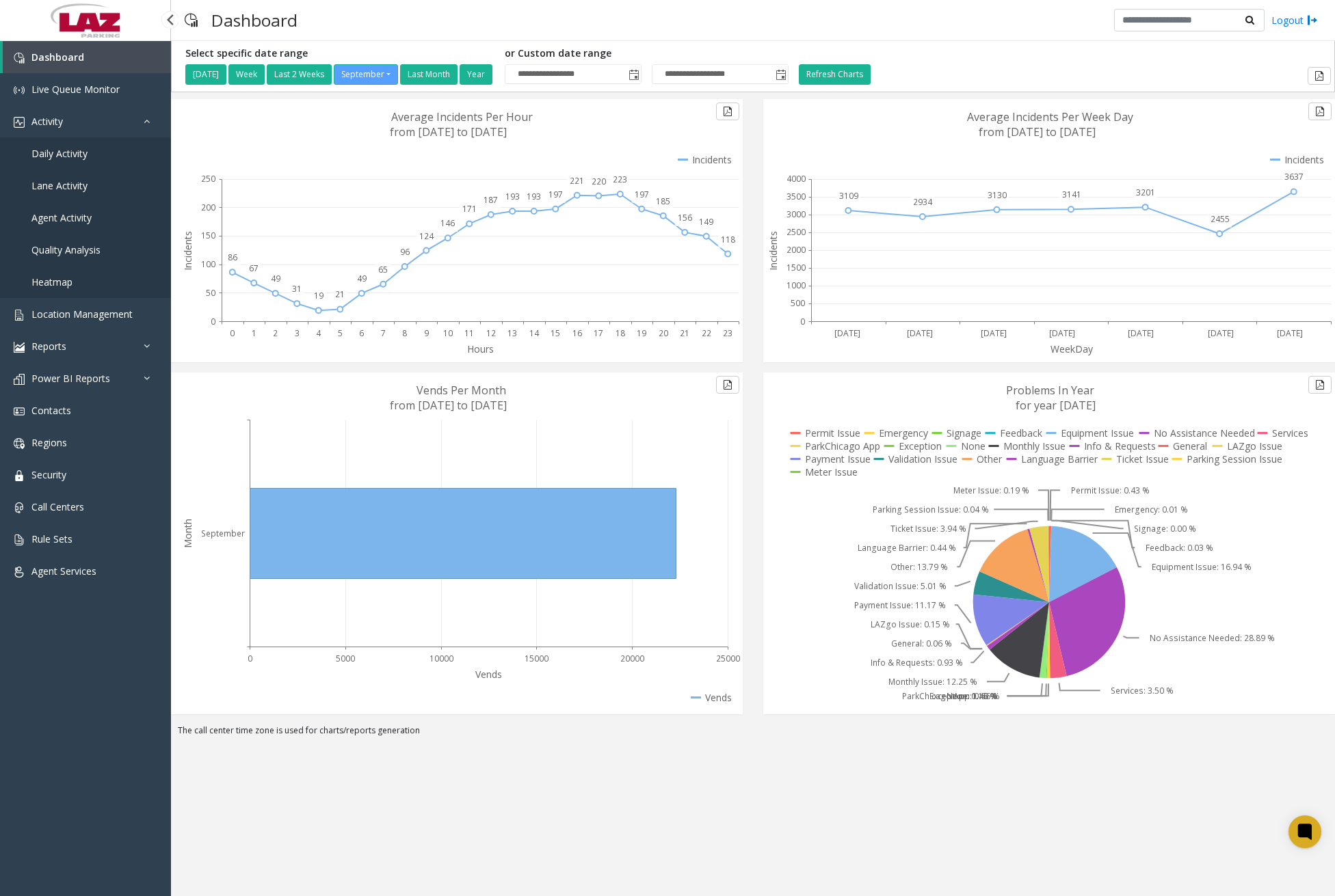
click at [67, 157] on span "Daily Activity" at bounding box center [60, 153] width 56 height 13
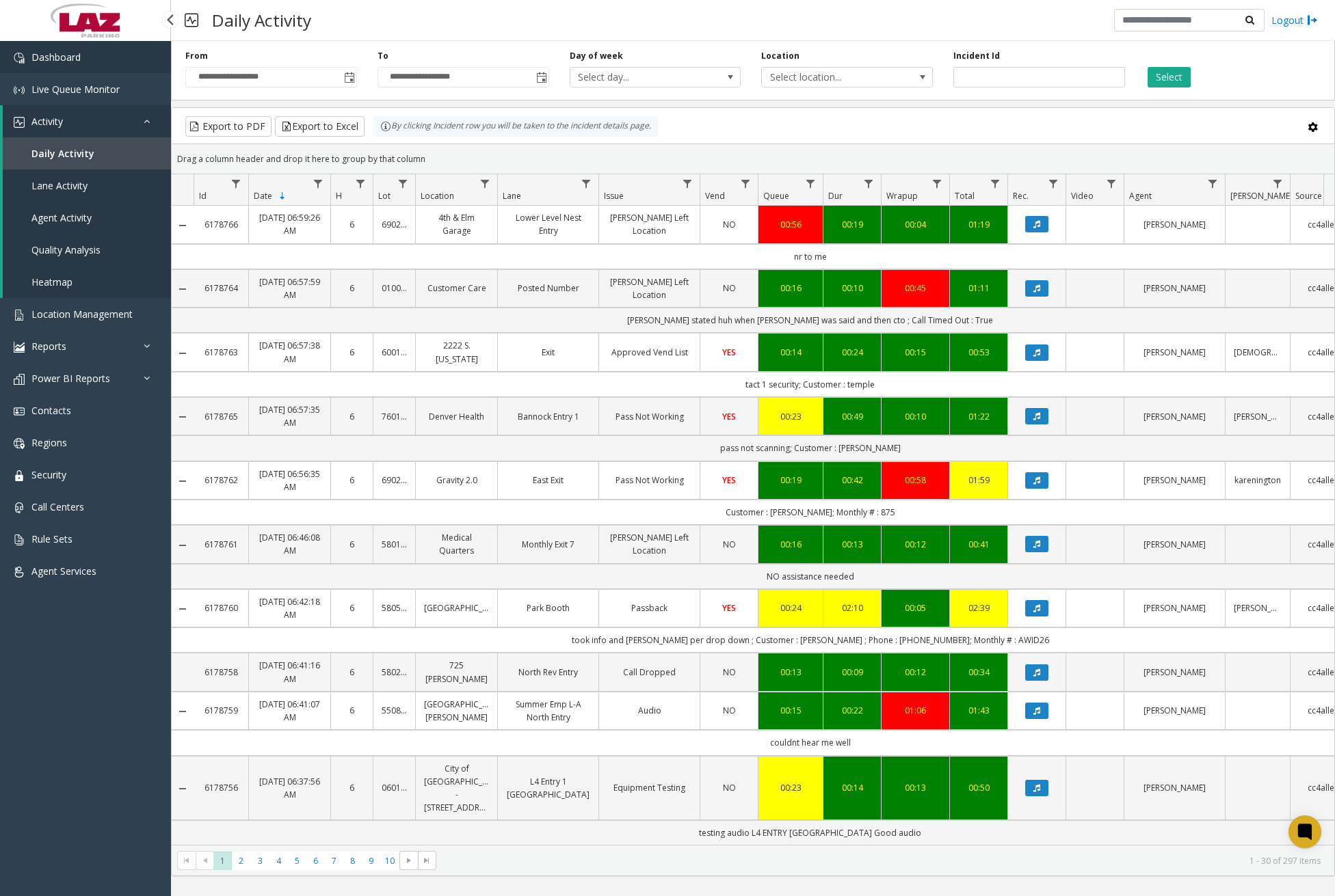
click at [113, 59] on link "Dashboard" at bounding box center [85, 57] width 171 height 32
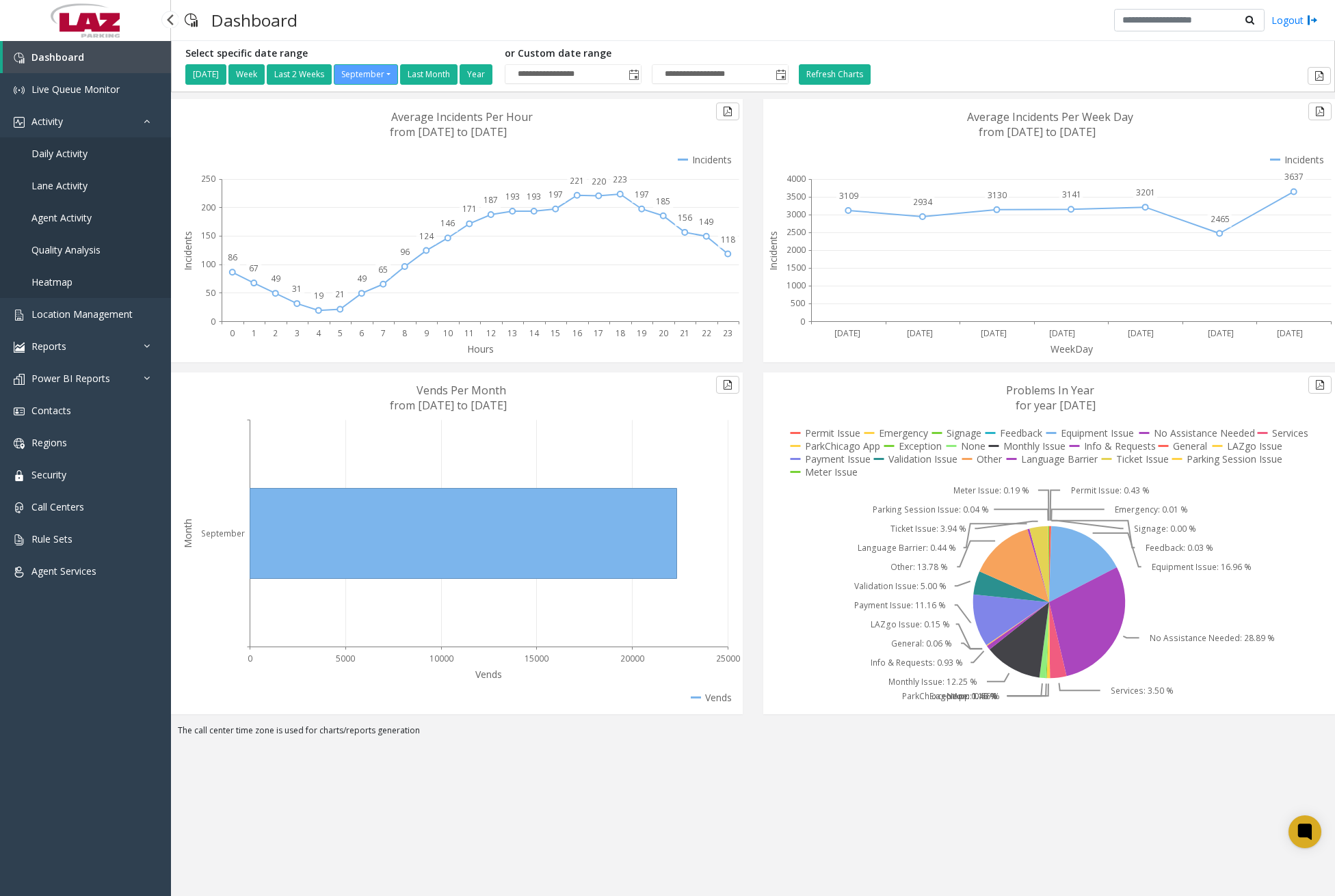
click at [68, 151] on span "Daily Activity" at bounding box center [60, 153] width 56 height 13
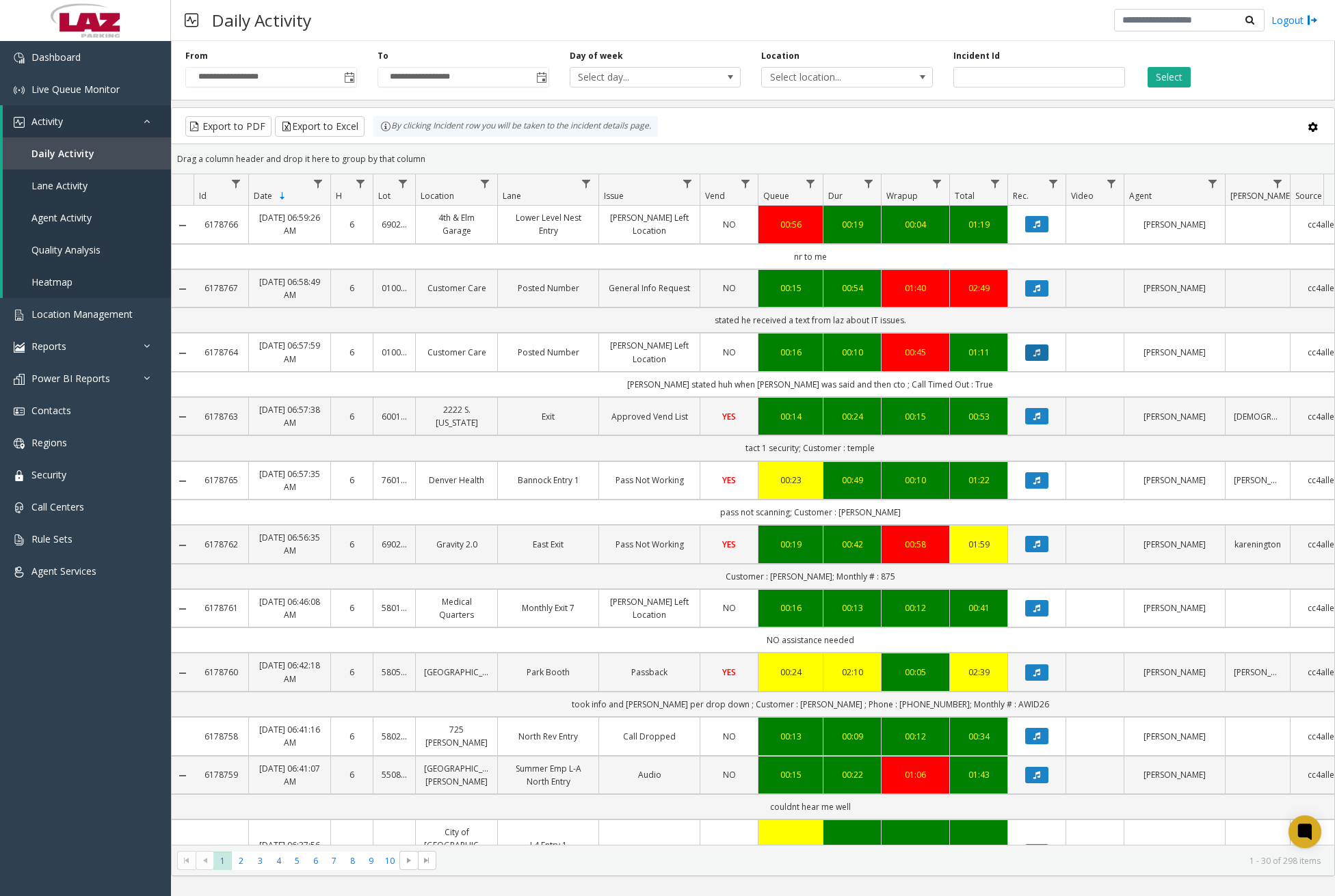
click at [1038, 357] on button "Data table" at bounding box center [1036, 352] width 23 height 16
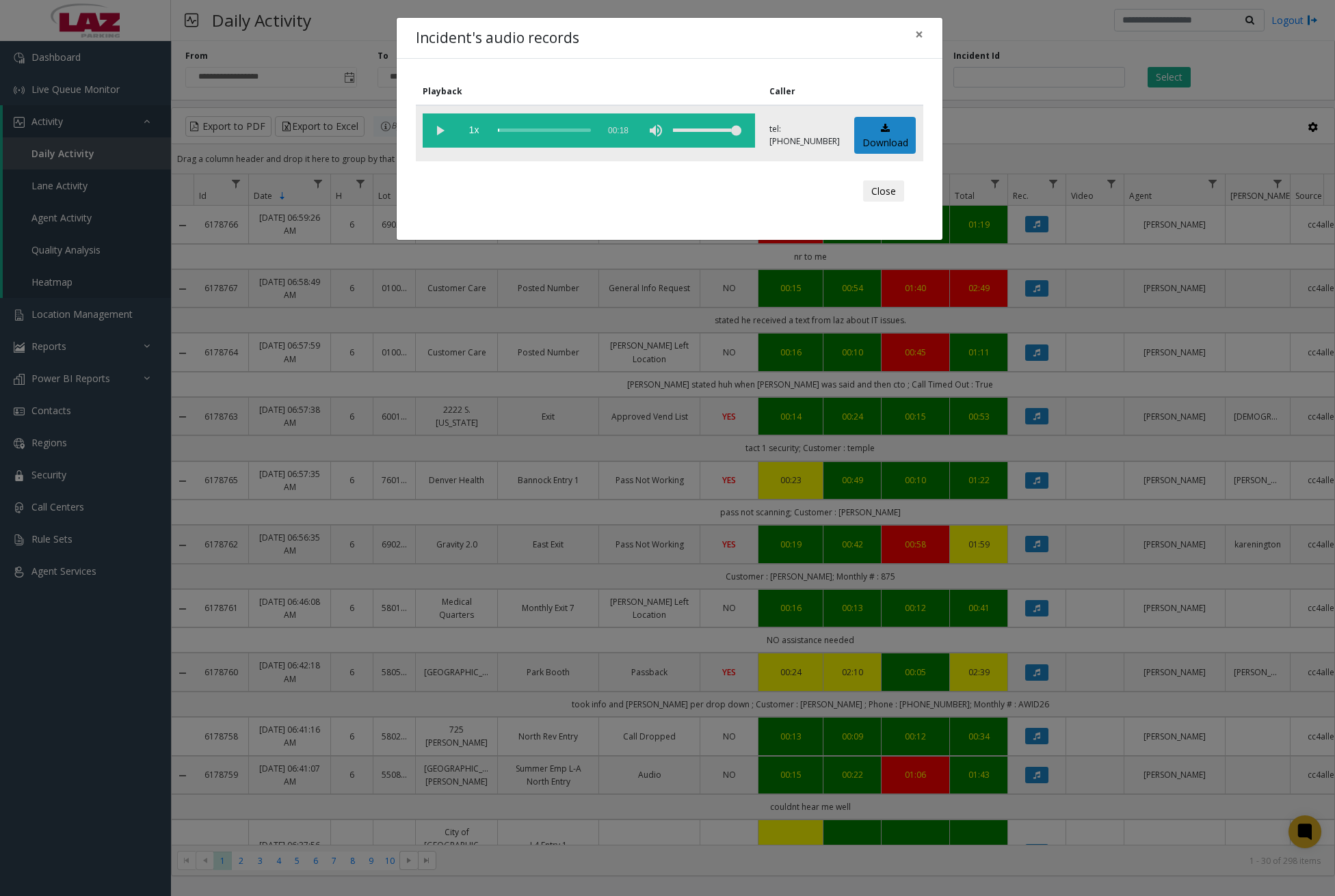
click at [440, 129] on vg-play-pause at bounding box center [439, 130] width 34 height 34
click at [521, 131] on div "scrub bar" at bounding box center [544, 130] width 93 height 34
click at [532, 130] on div "scrub bar" at bounding box center [544, 130] width 93 height 34
click at [541, 130] on div "scrub bar" at bounding box center [544, 130] width 93 height 34
click at [550, 131] on div "scrub bar" at bounding box center [544, 130] width 93 height 34
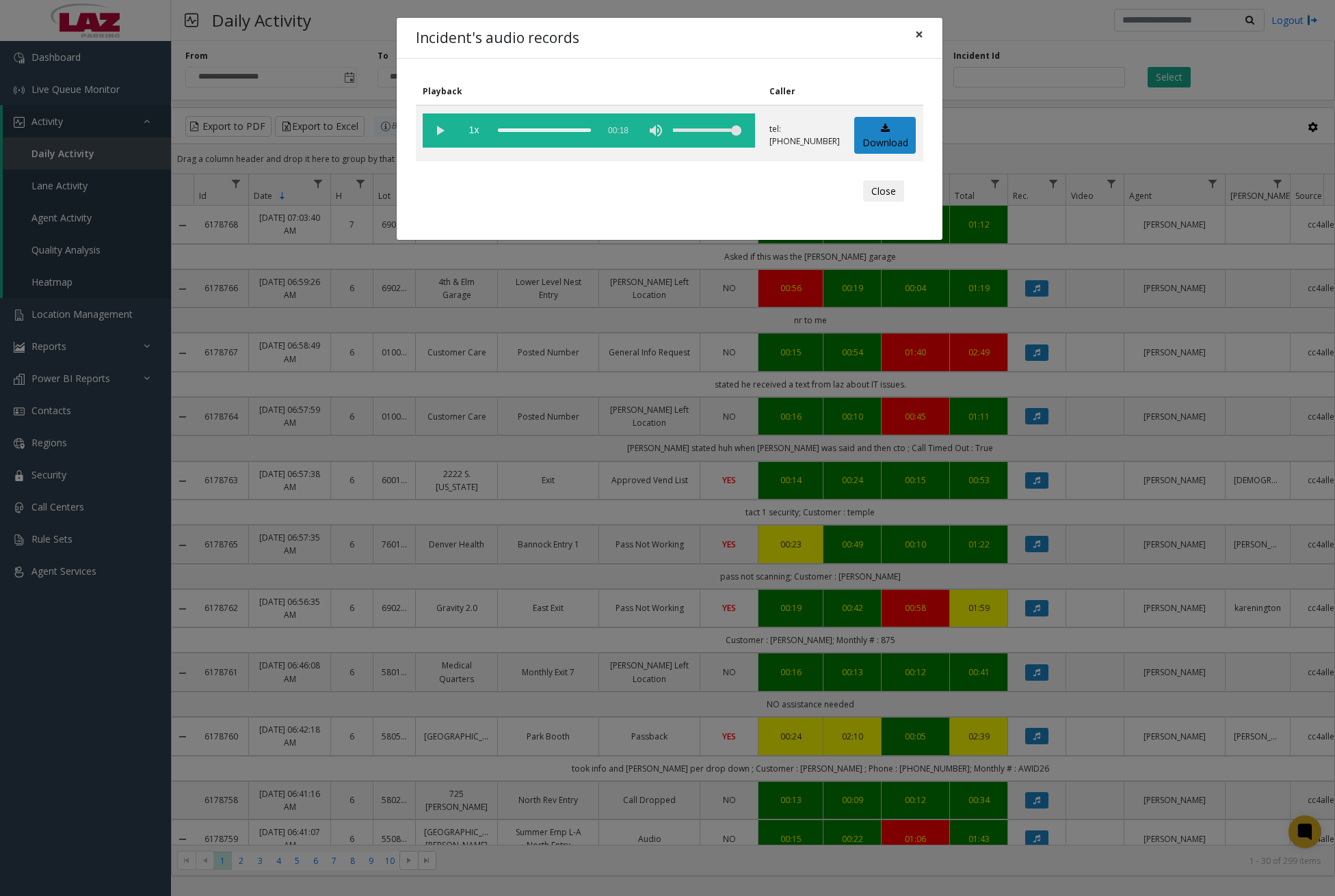
click at [920, 34] on span "×" at bounding box center [919, 34] width 8 height 19
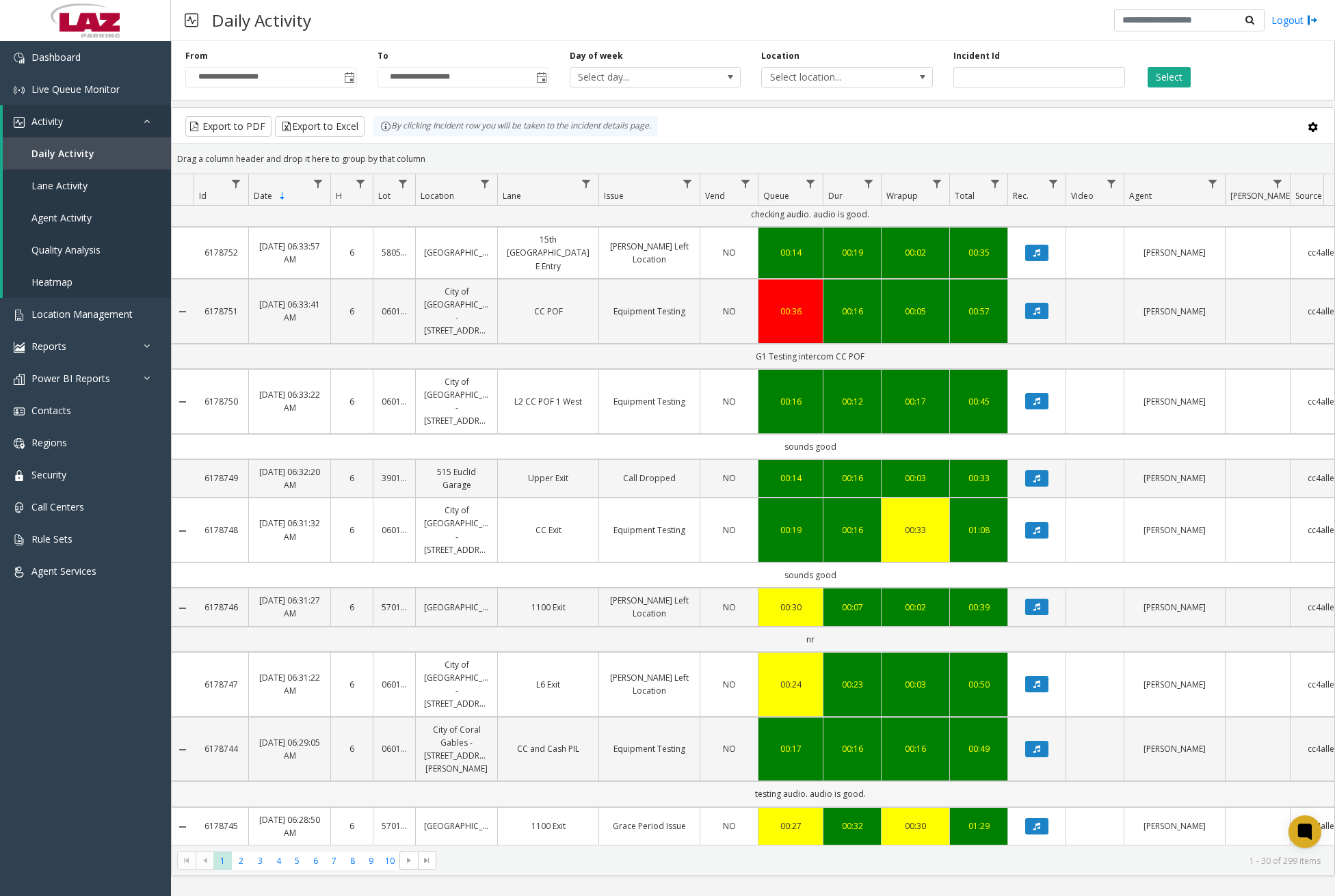
scroll to position [1293, 0]
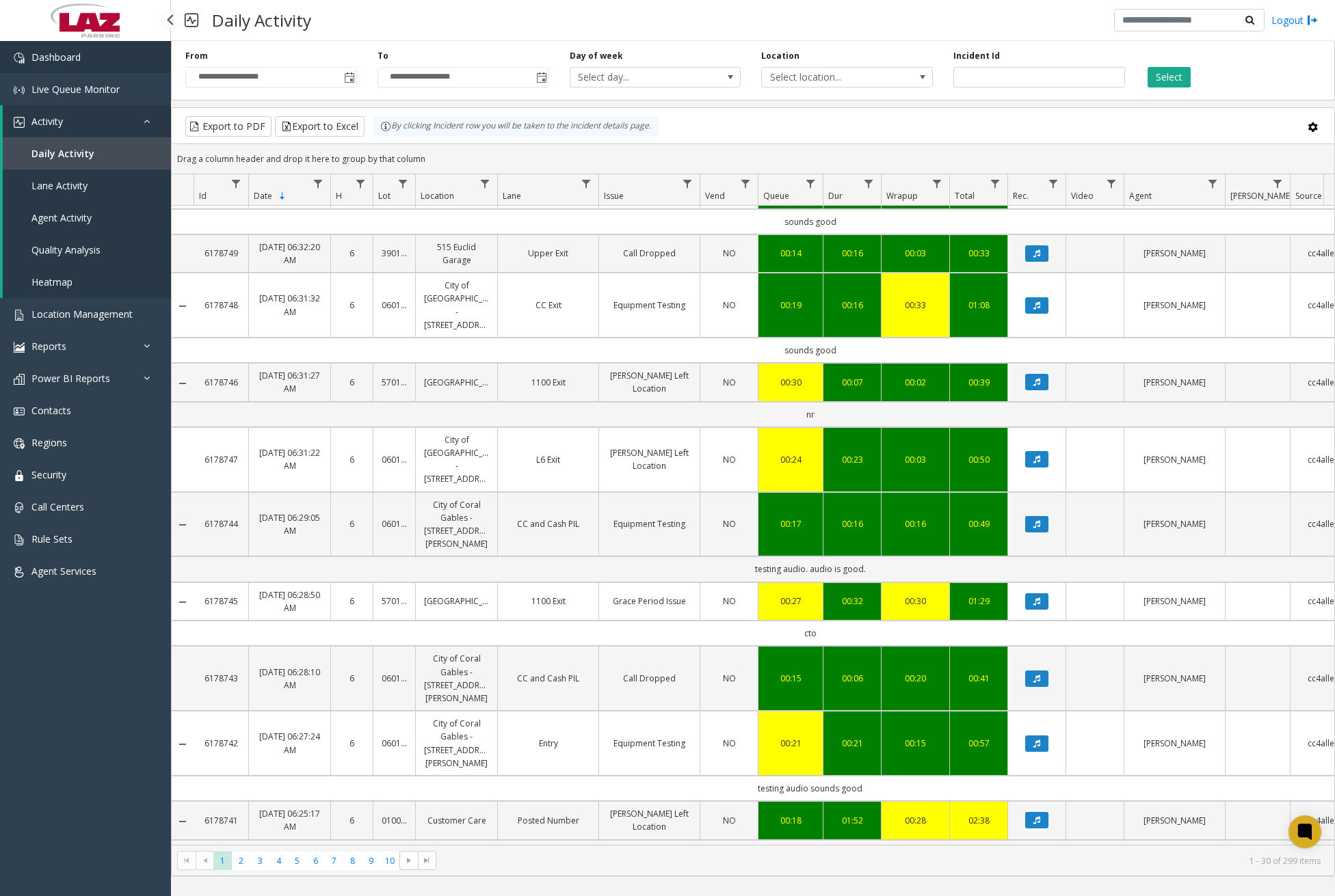
click at [77, 60] on span "Dashboard" at bounding box center [56, 57] width 49 height 13
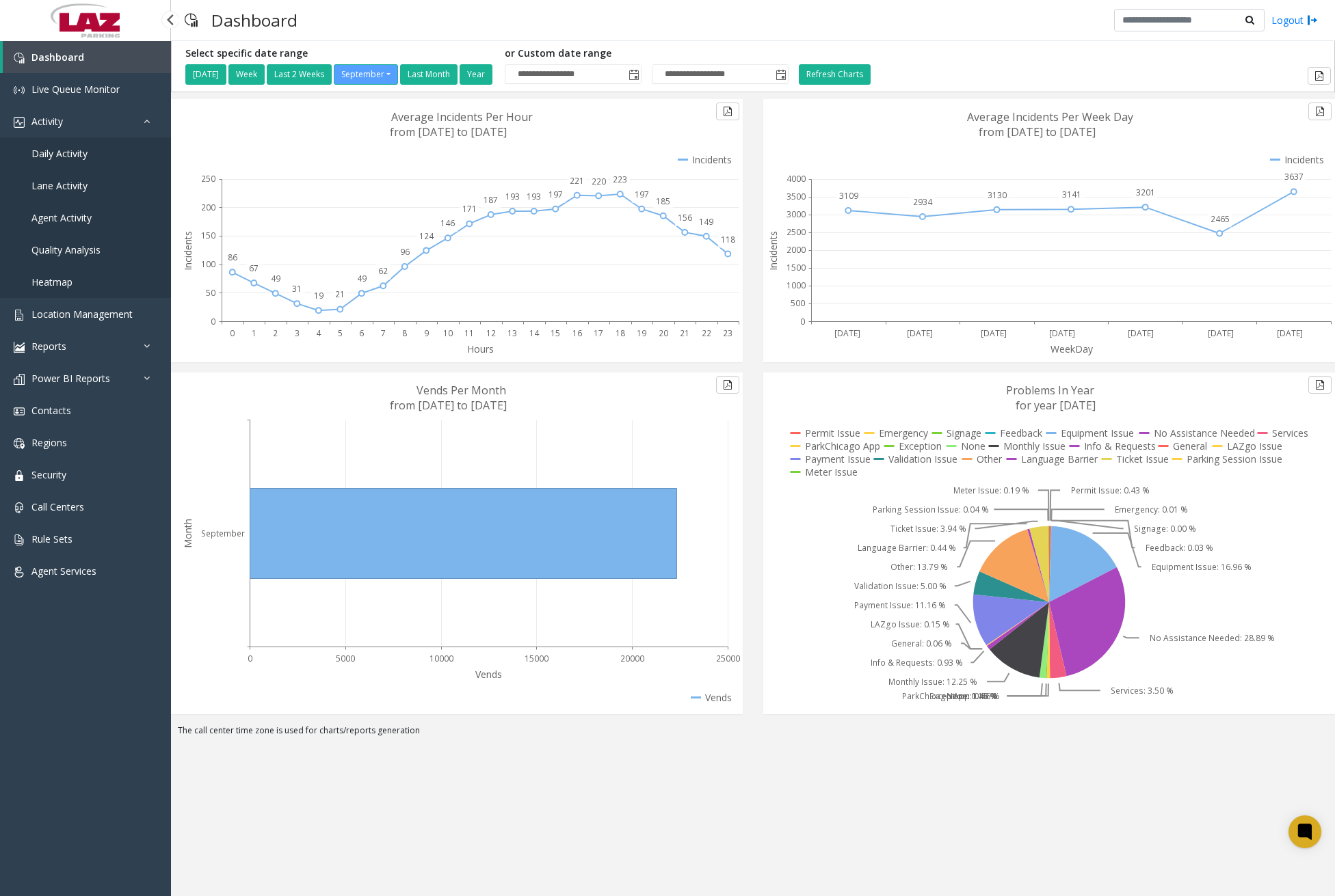
click at [86, 148] on span "Daily Activity" at bounding box center [60, 153] width 56 height 13
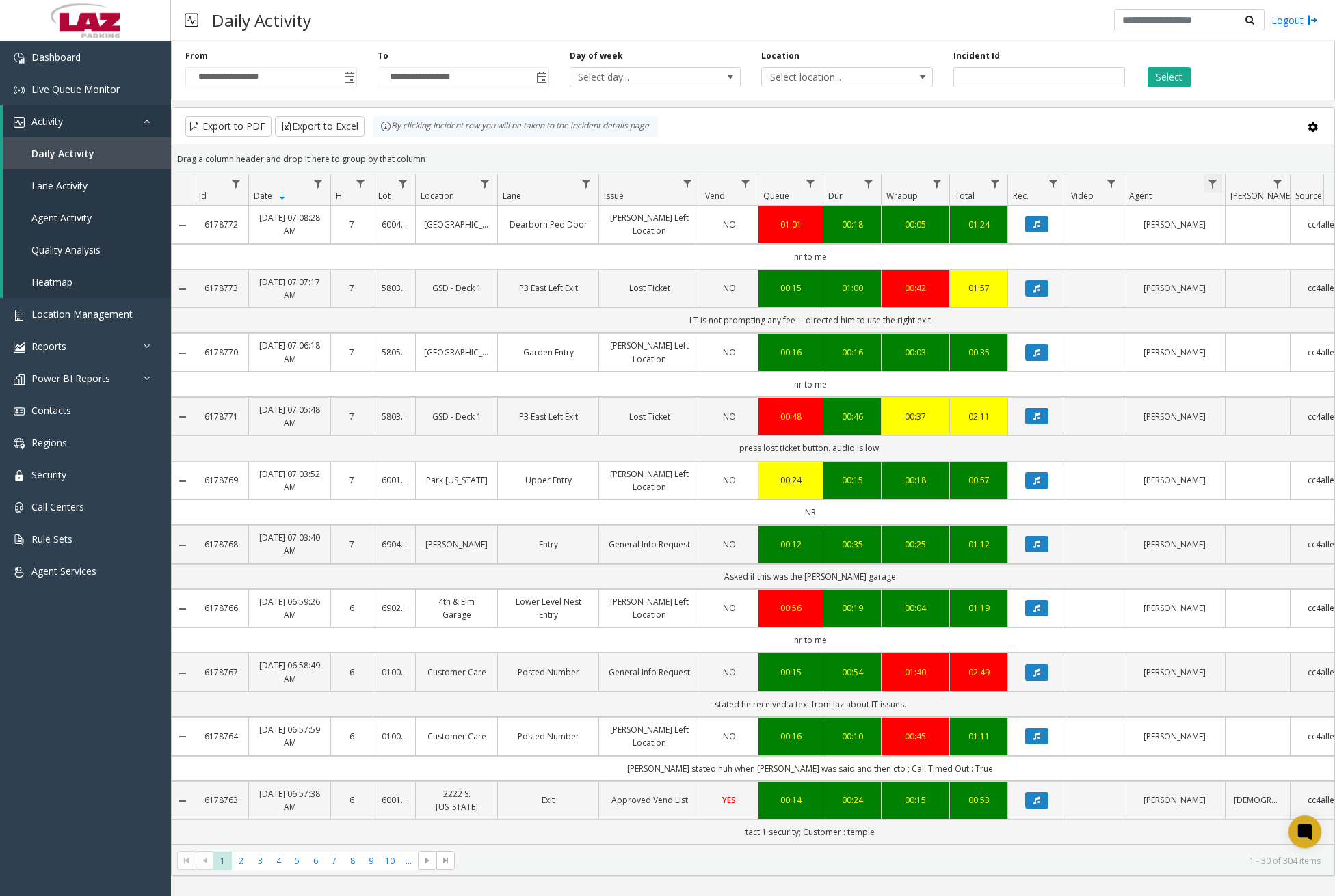
click at [1212, 188] on span "Data table" at bounding box center [1213, 184] width 11 height 11
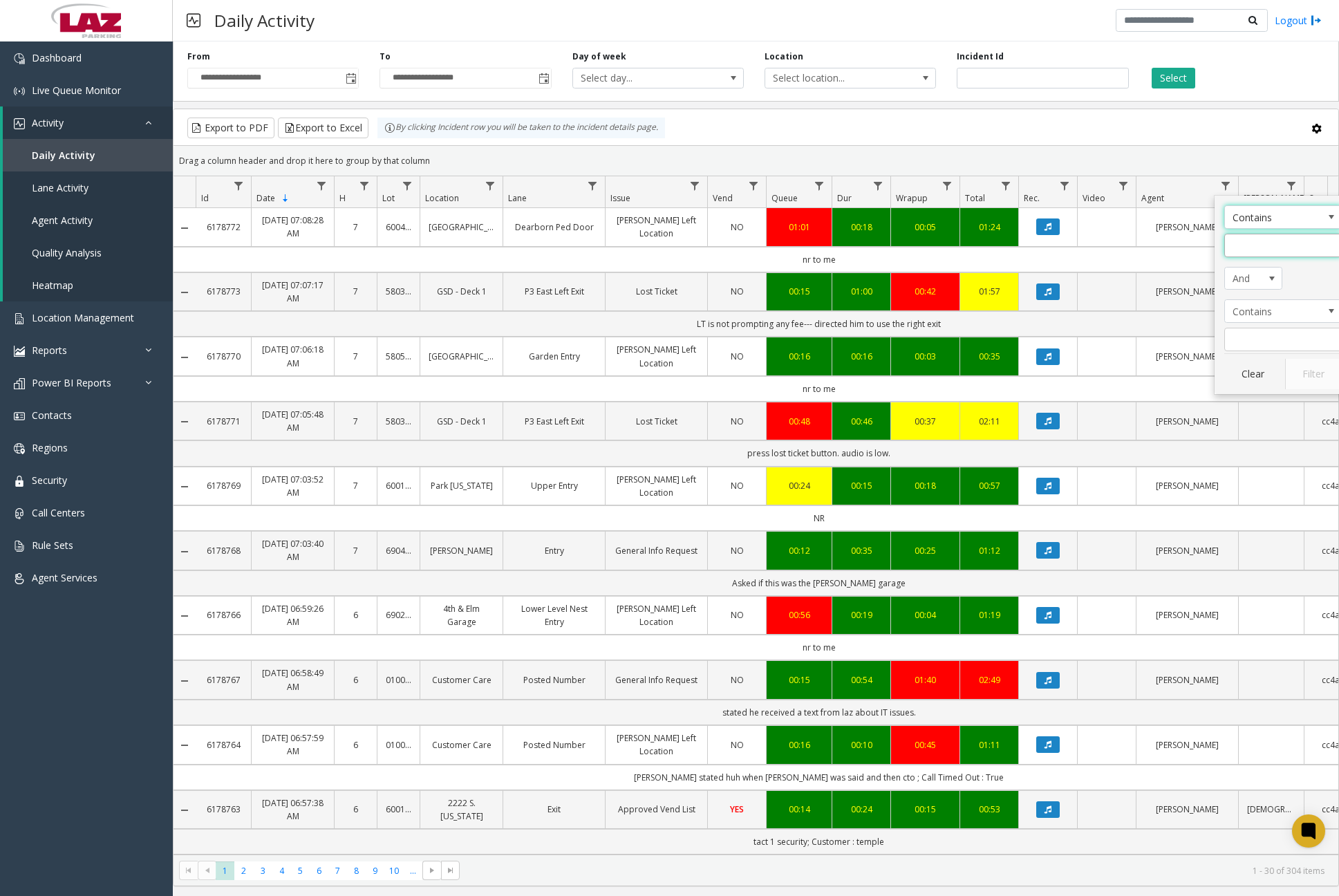
click at [1243, 247] on input "Agent Filter" at bounding box center [1283, 245] width 117 height 23
type input "******"
click at [1301, 369] on button "Filter" at bounding box center [1313, 374] width 57 height 31
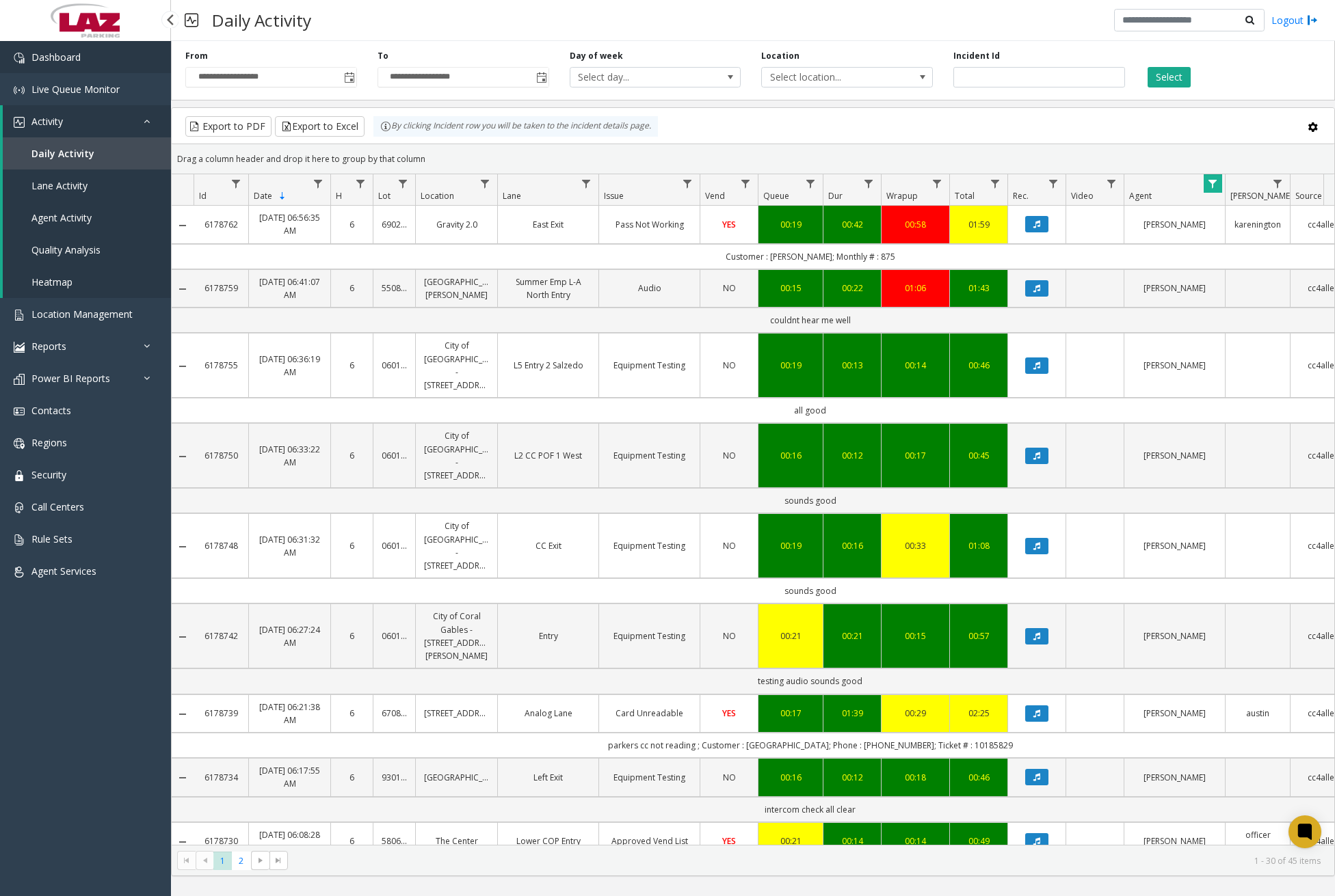
click at [103, 63] on link "Dashboard" at bounding box center [85, 57] width 171 height 32
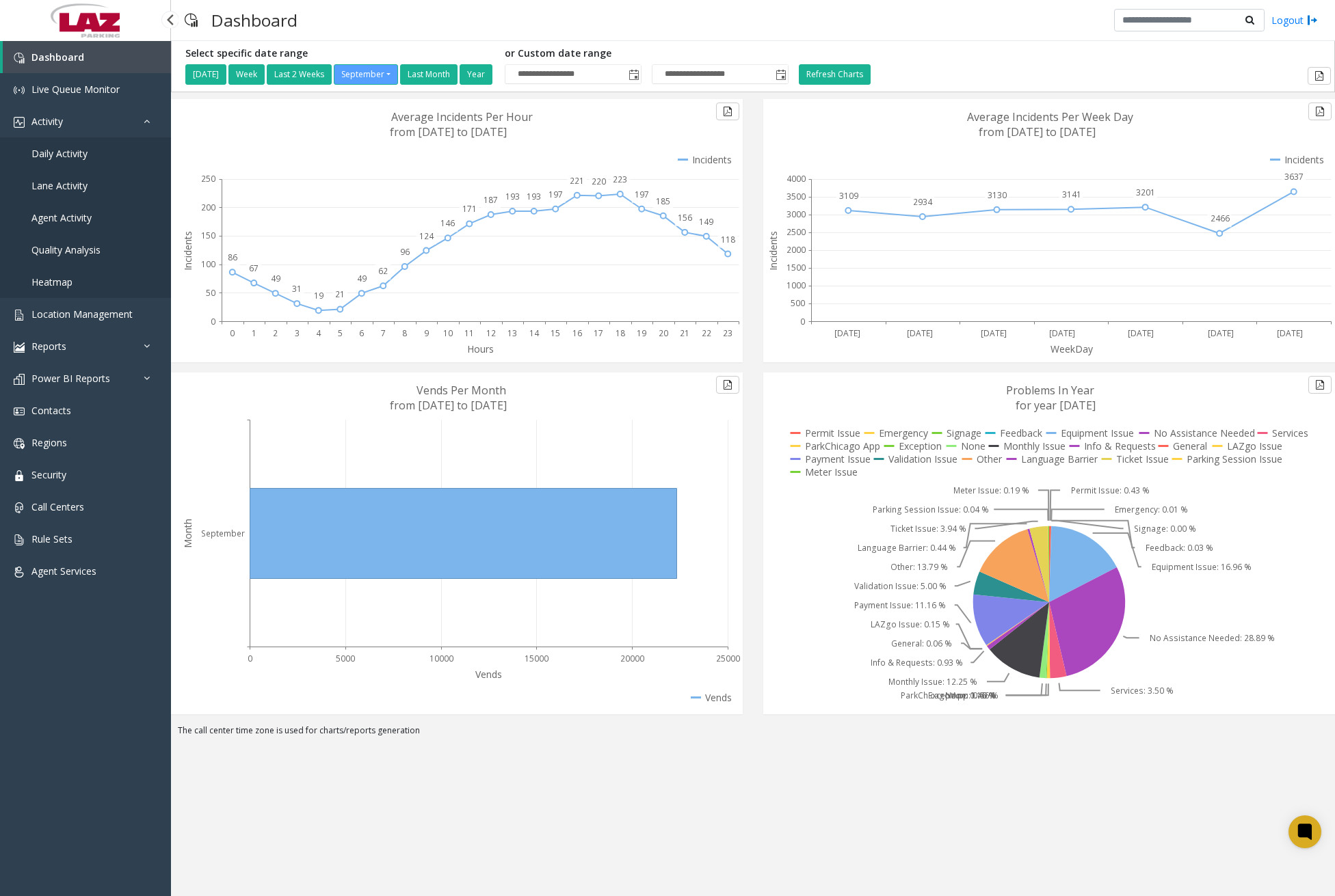
click at [77, 160] on span "Daily Activity" at bounding box center [60, 153] width 56 height 13
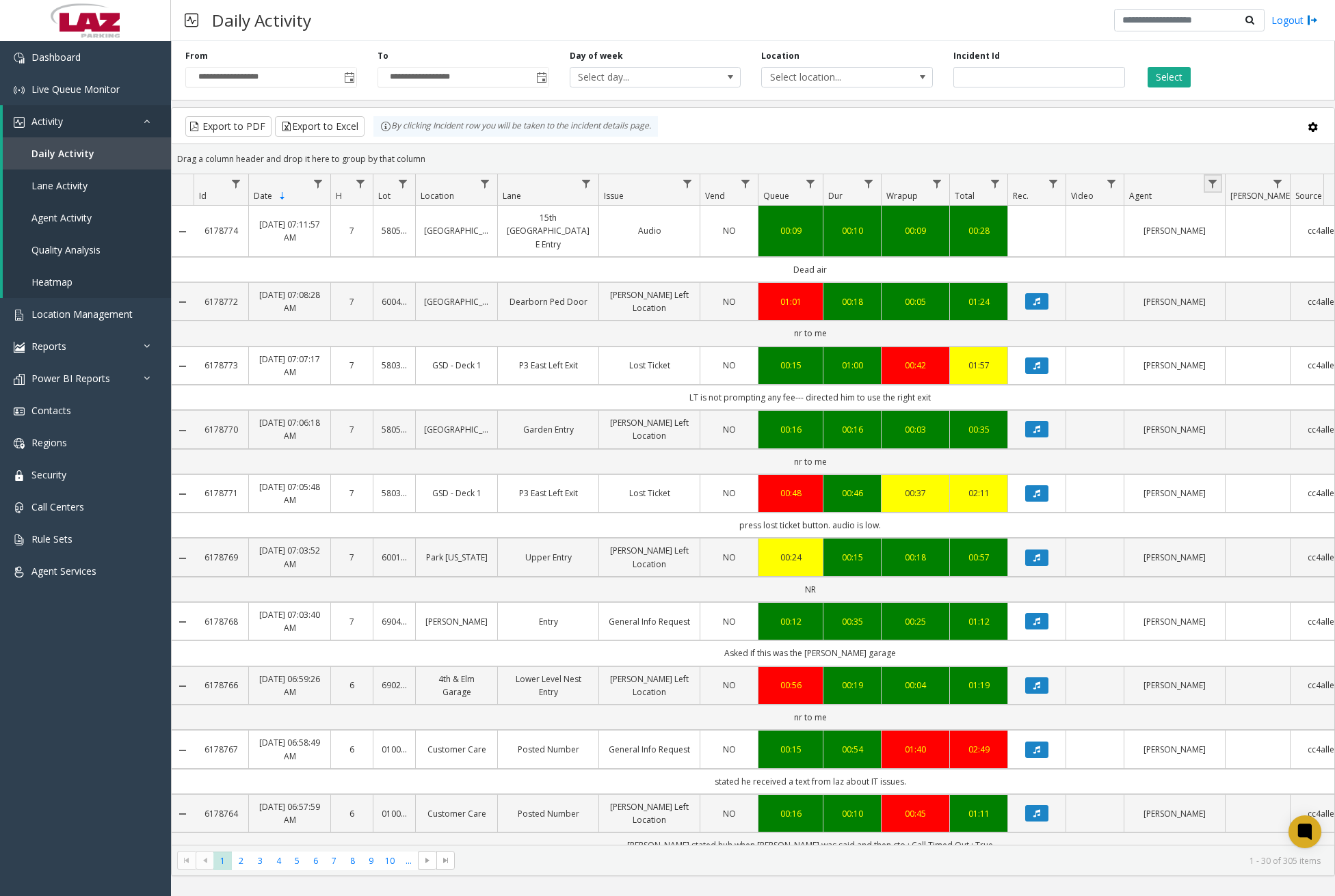
click at [1219, 179] on link "Data table" at bounding box center [1213, 183] width 18 height 18
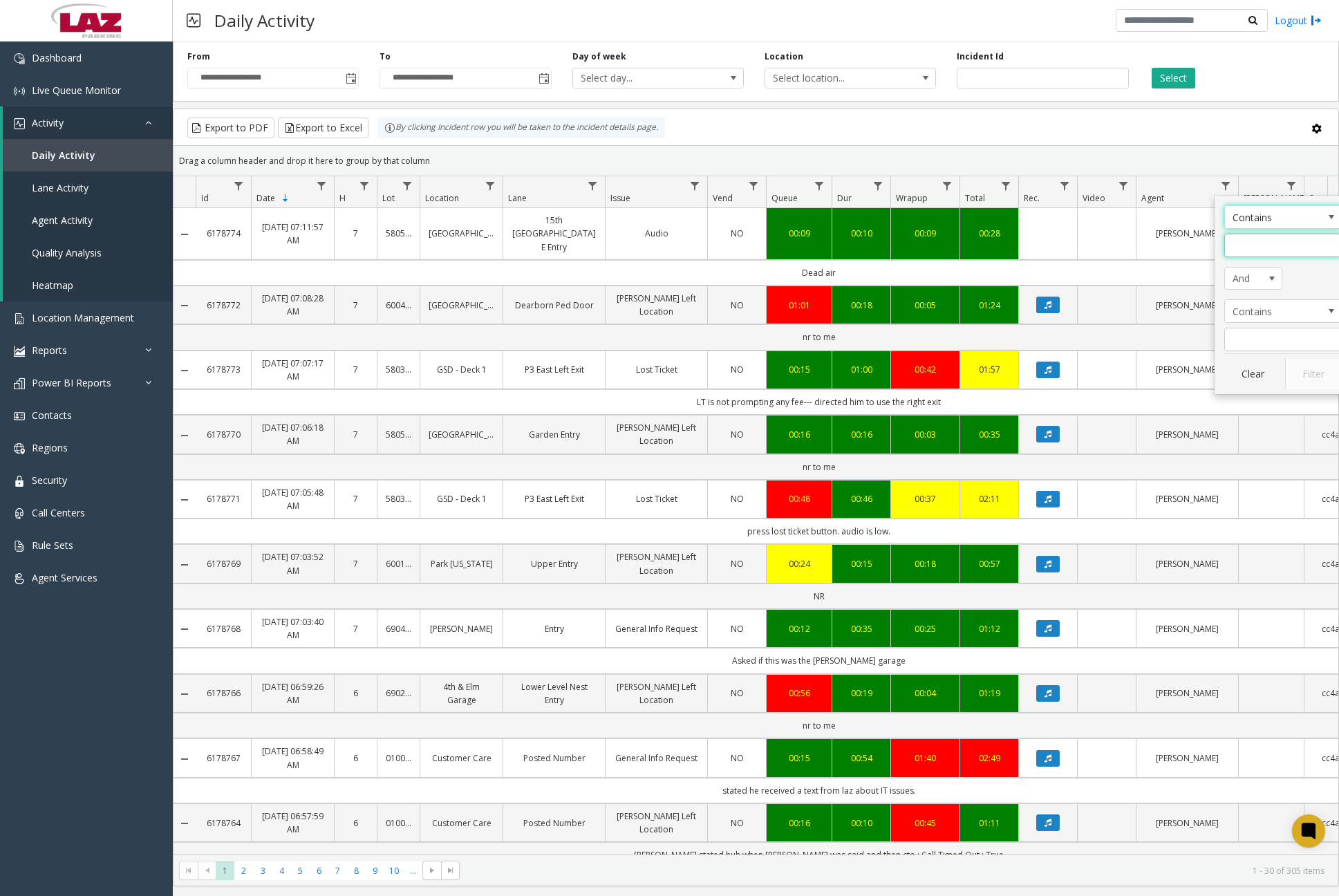
click at [1291, 249] on input "Agent Filter" at bounding box center [1283, 245] width 117 height 23
type input "****"
click at [1301, 377] on button "Filter" at bounding box center [1313, 374] width 57 height 31
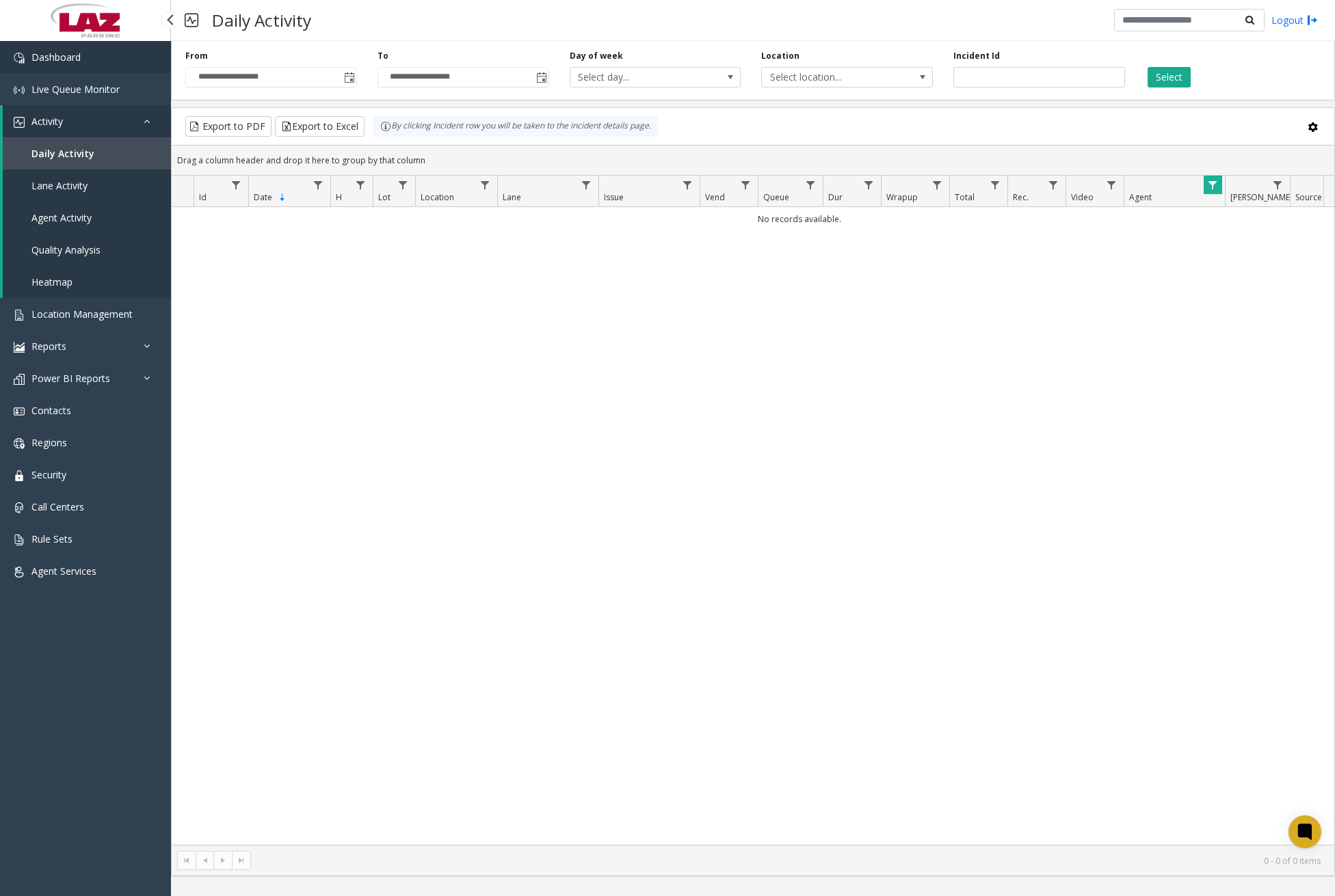
click at [89, 53] on link "Dashboard" at bounding box center [85, 57] width 171 height 32
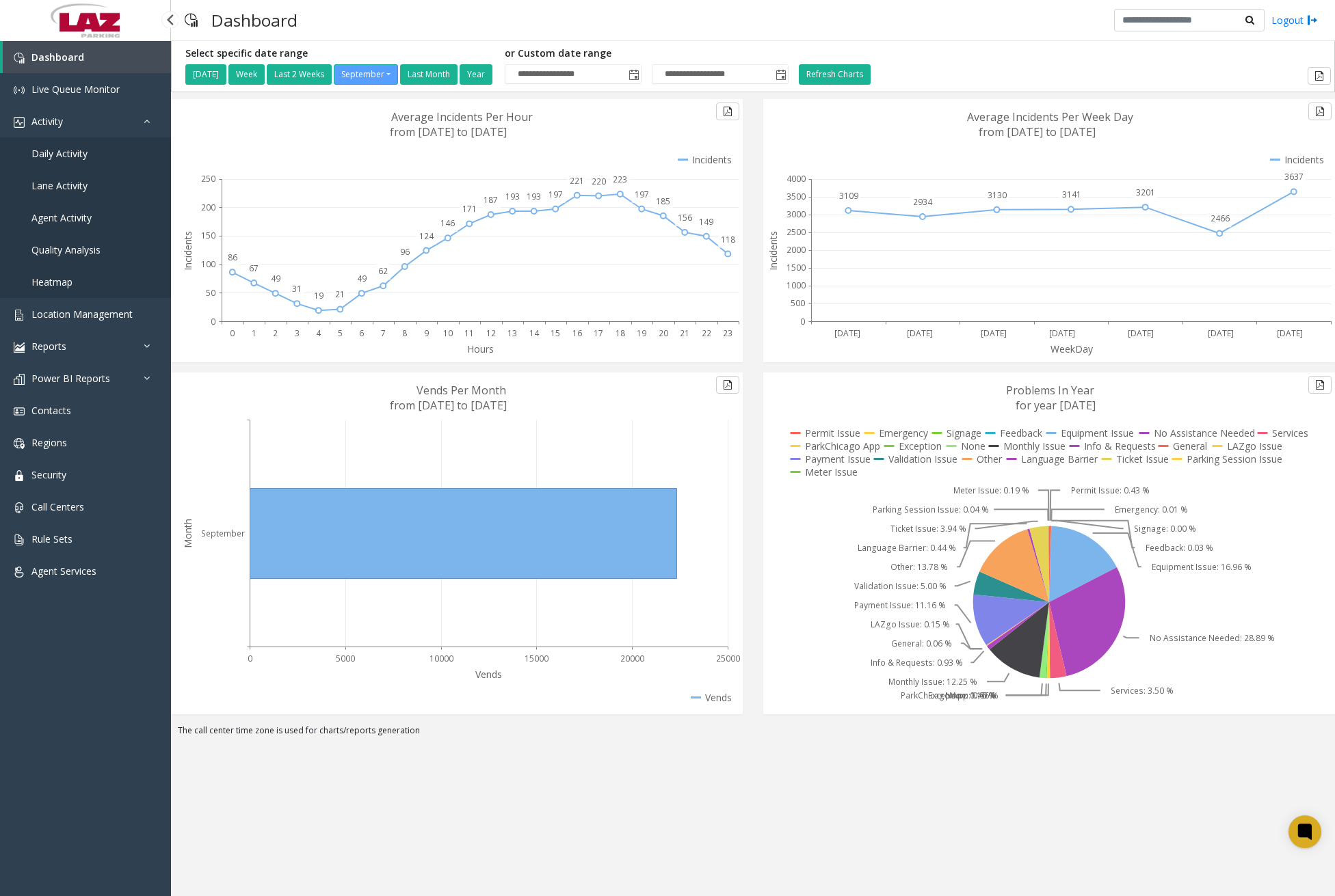
click at [72, 155] on span "Daily Activity" at bounding box center [60, 153] width 56 height 13
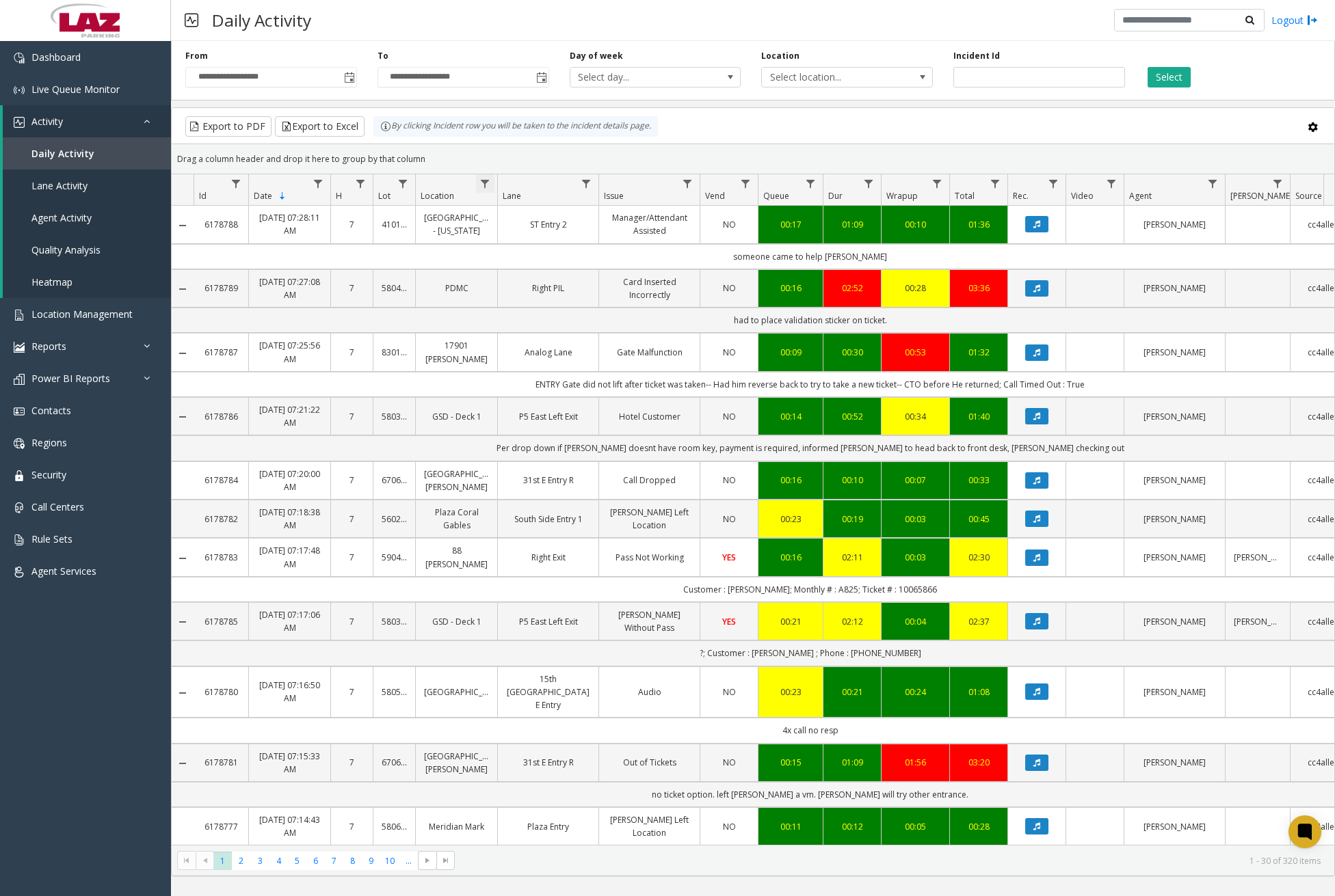
click at [489, 185] on span "Data table" at bounding box center [485, 184] width 11 height 11
click at [512, 245] on input "Location Filter" at bounding box center [544, 242] width 116 height 23
type input "******"
click at [578, 364] on button "Filter" at bounding box center [574, 370] width 56 height 30
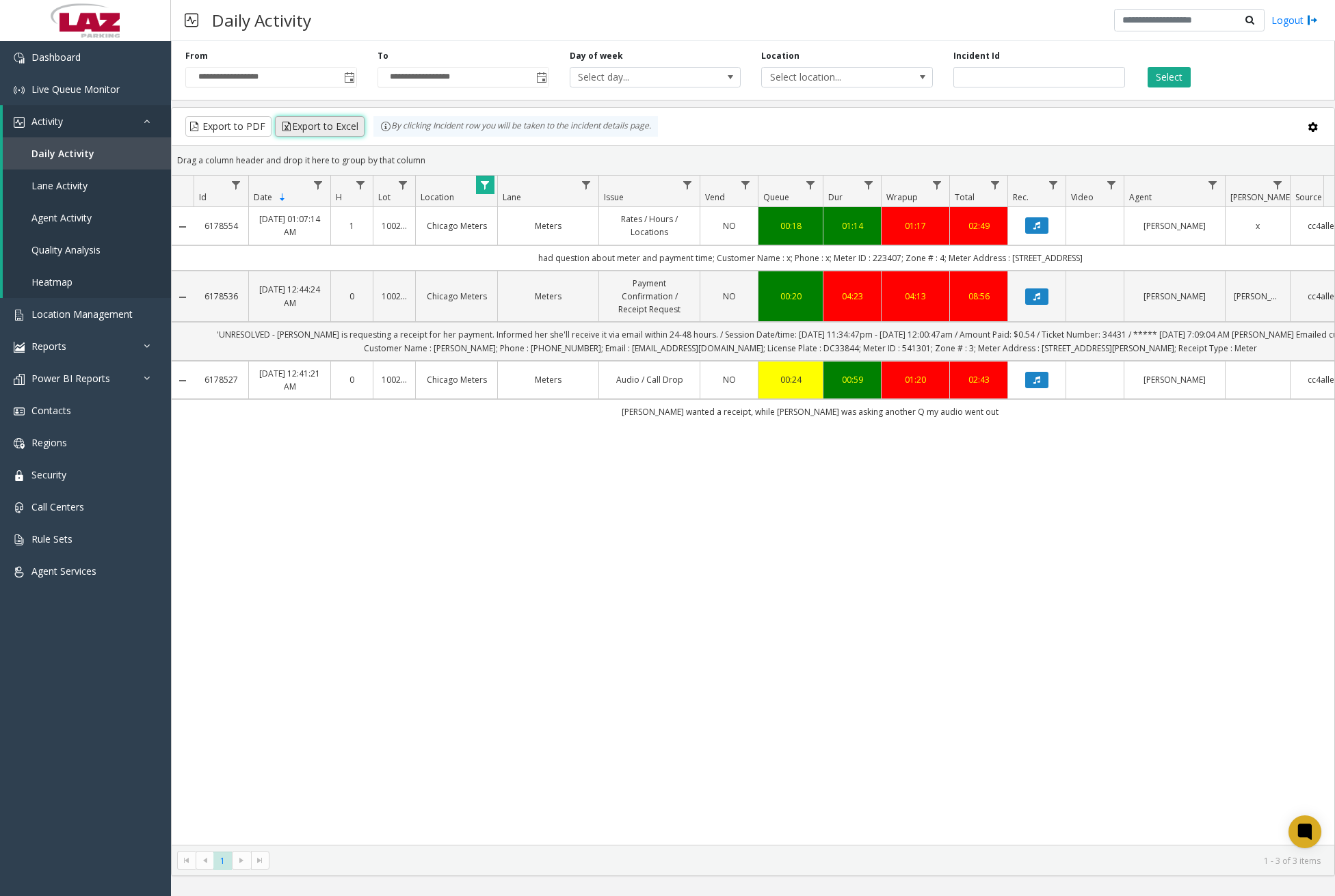
click at [313, 129] on button "Export to Excel" at bounding box center [319, 126] width 89 height 20
